Goal: Information Seeking & Learning: Learn about a topic

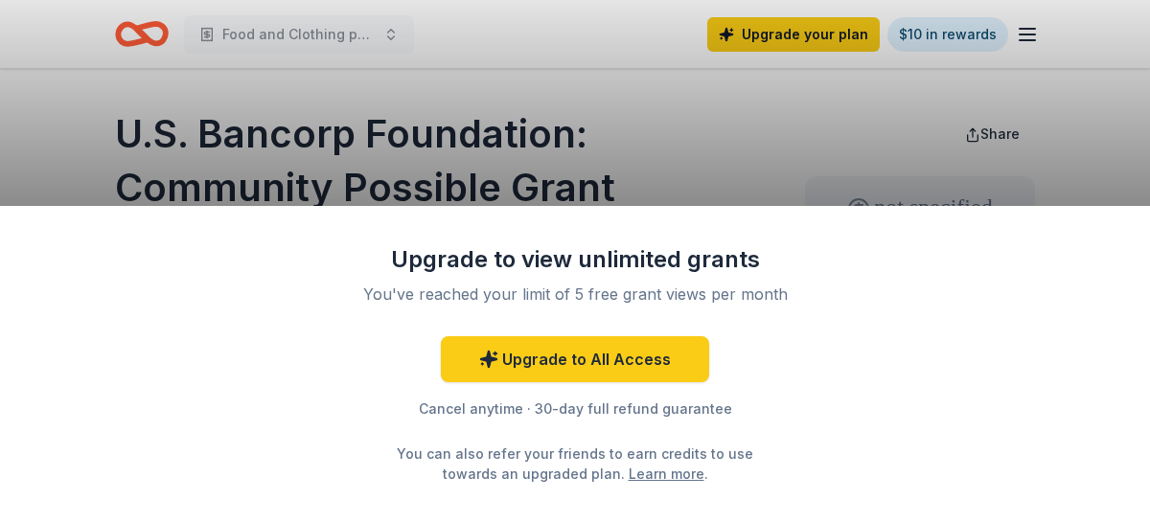
click at [611, 155] on div "Upgrade to view unlimited grants You've reached your limit of 5 free grant view…" at bounding box center [575, 261] width 1150 height 522
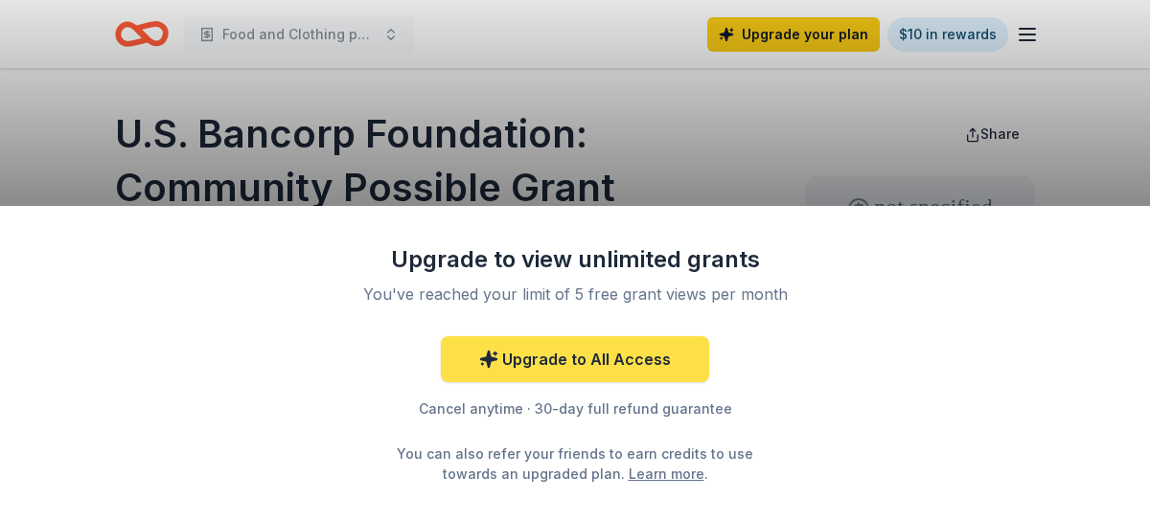
click at [642, 363] on link "Upgrade to All Access" at bounding box center [575, 359] width 268 height 46
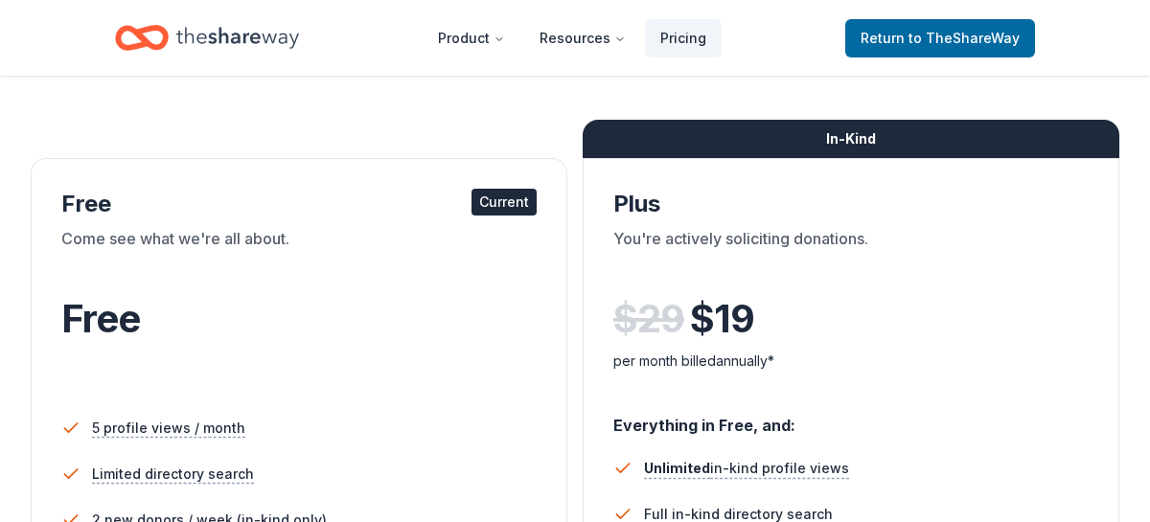
scroll to position [250, 0]
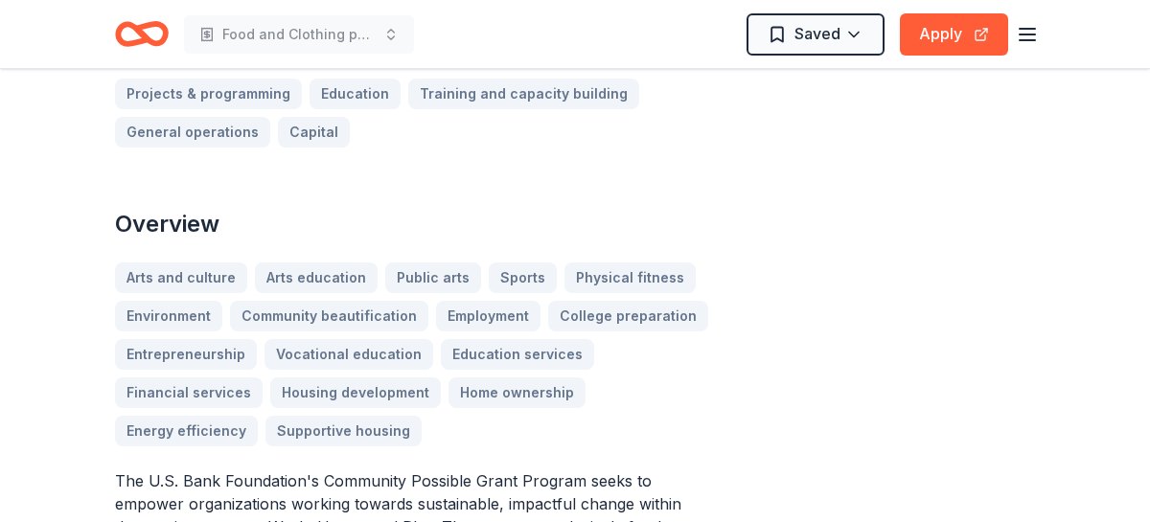
scroll to position [622, 0]
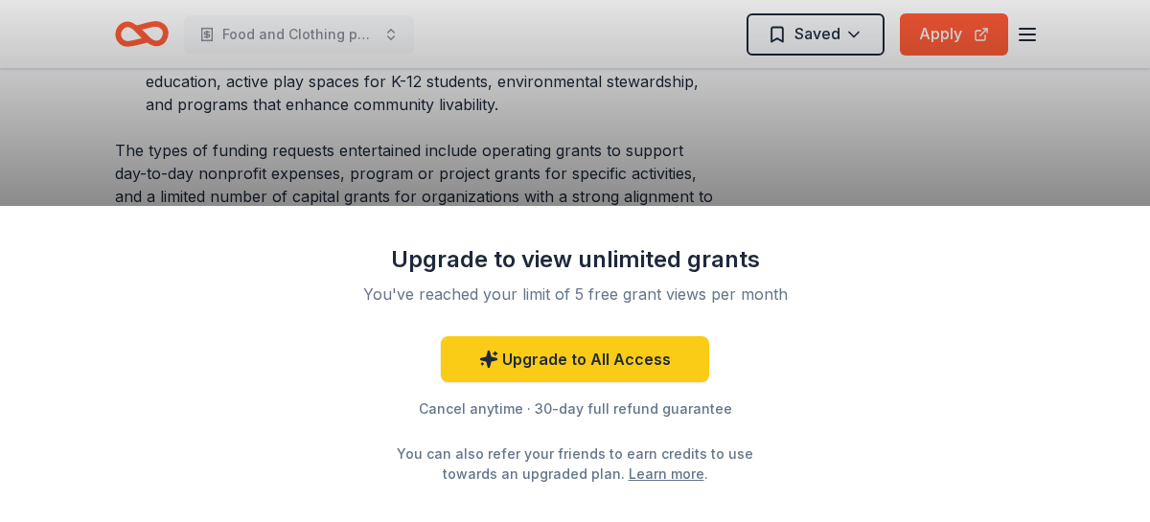
scroll to position [1434, 0]
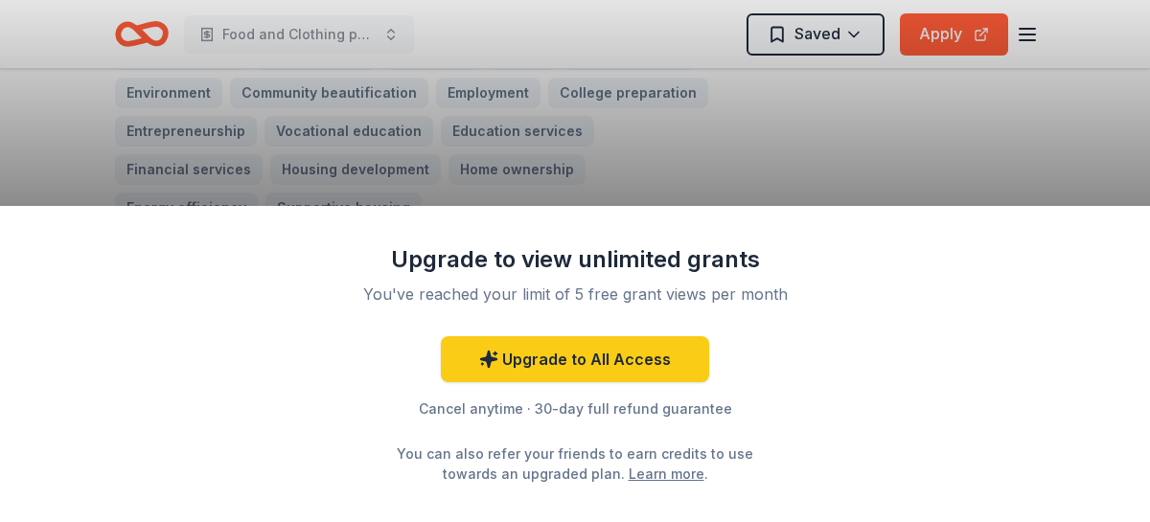
scroll to position [831, 0]
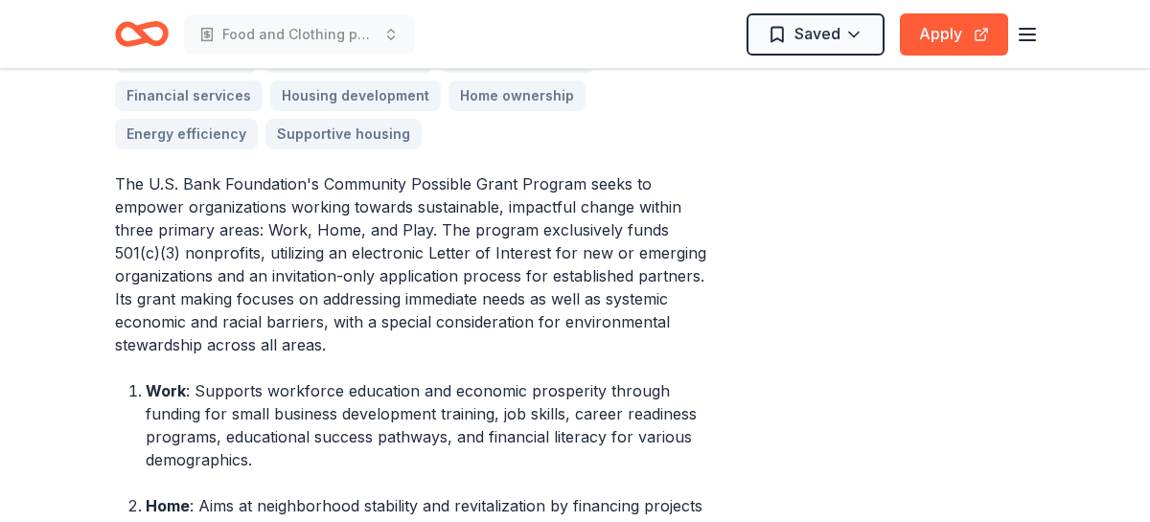
scroll to position [899, 0]
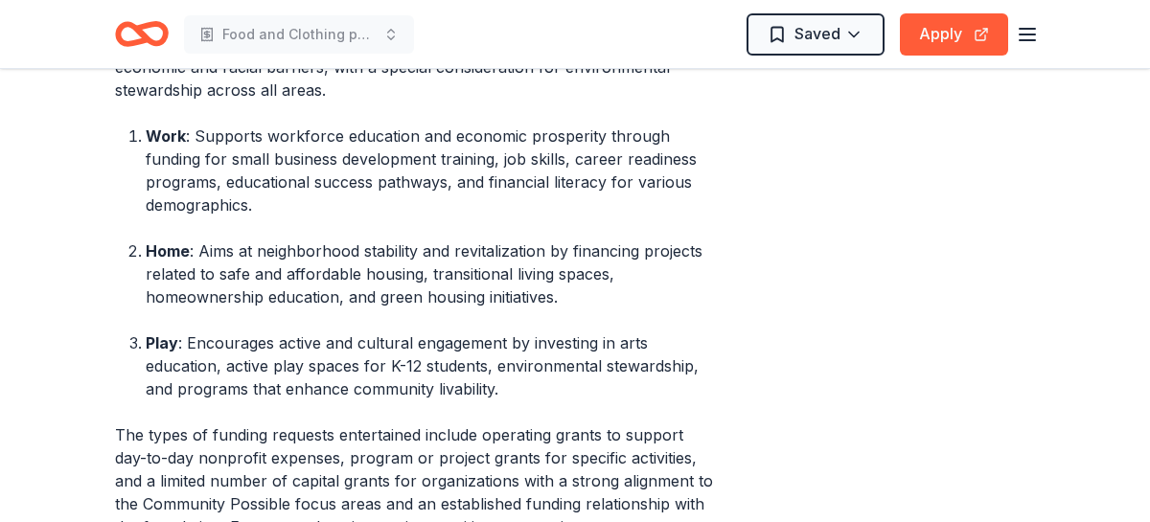
scroll to position [1163, 0]
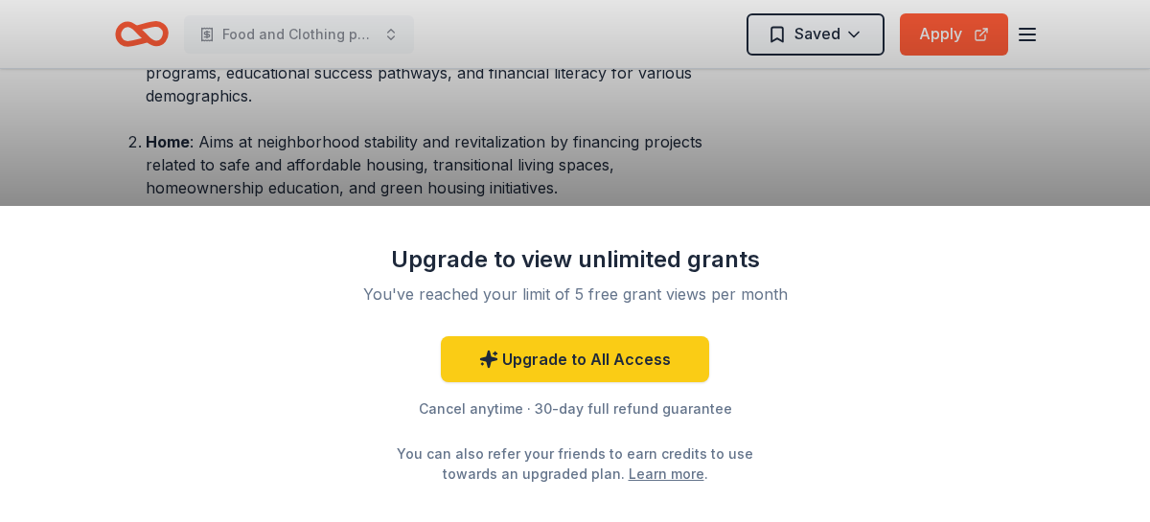
scroll to position [1286, 0]
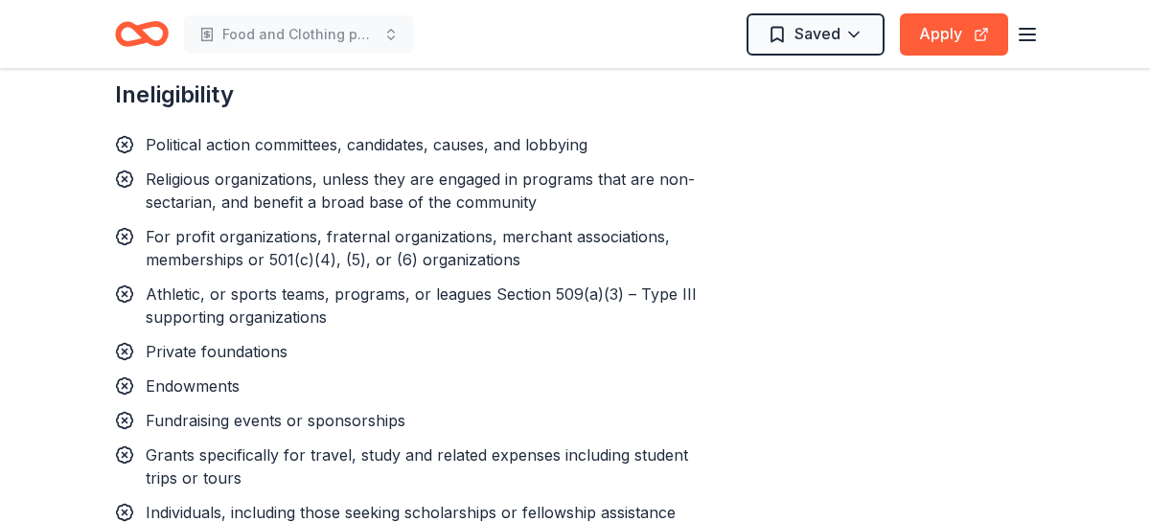
scroll to position [2360, 0]
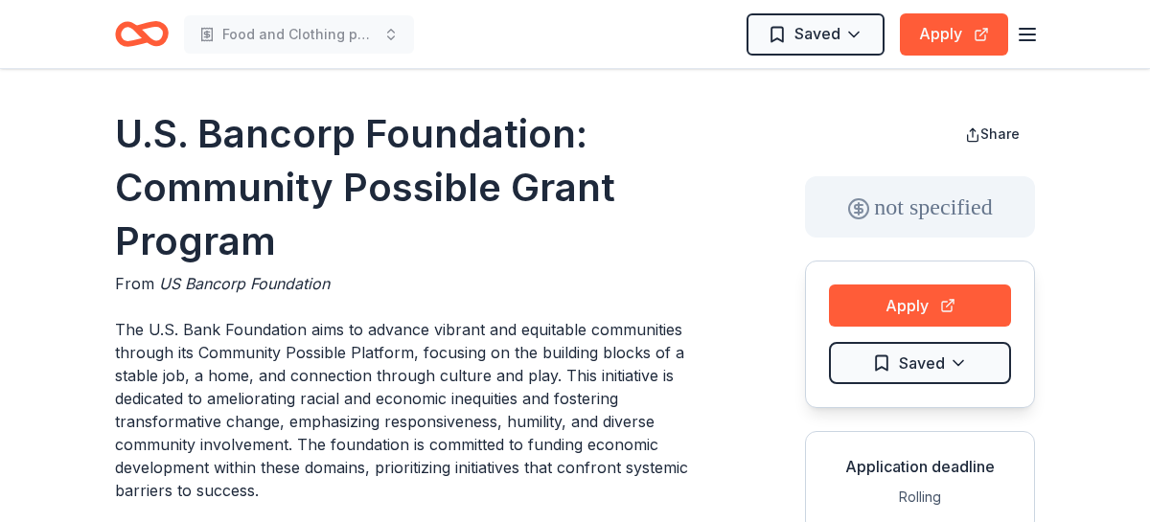
scroll to position [1483, 0]
